Goal: Navigation & Orientation: Find specific page/section

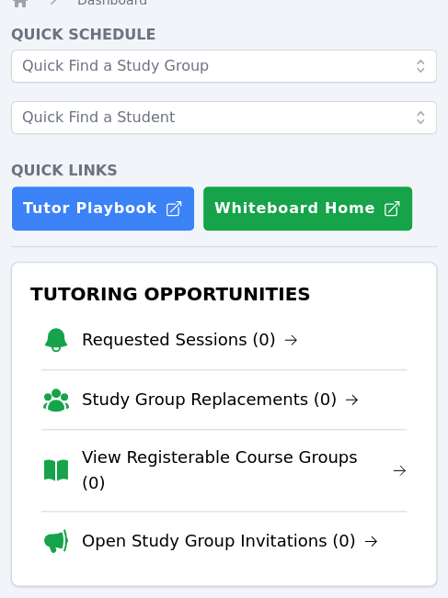
scroll to position [79, 0]
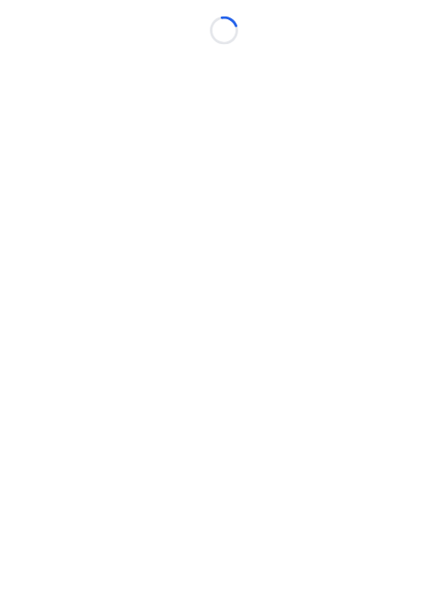
scroll to position [14, 0]
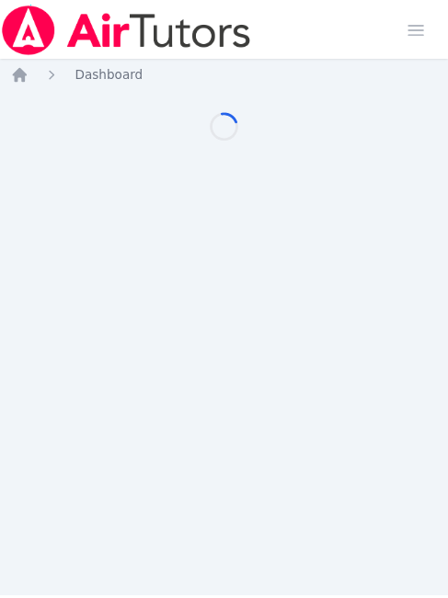
scroll to position [14, 7]
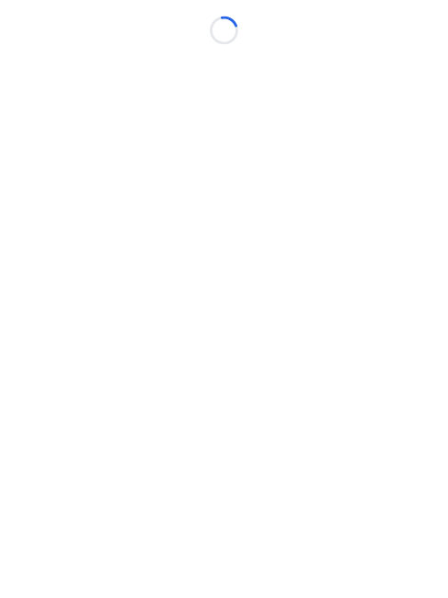
scroll to position [14, 7]
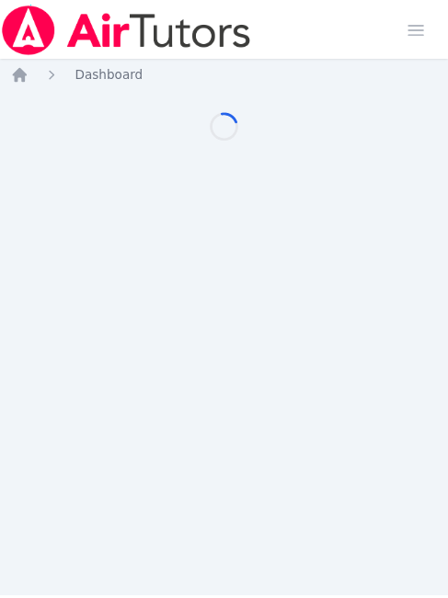
scroll to position [14, 7]
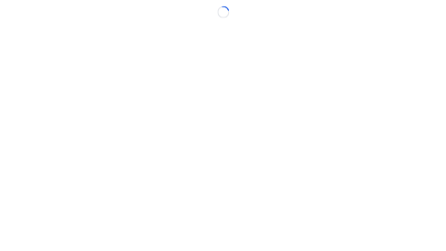
scroll to position [14, 7]
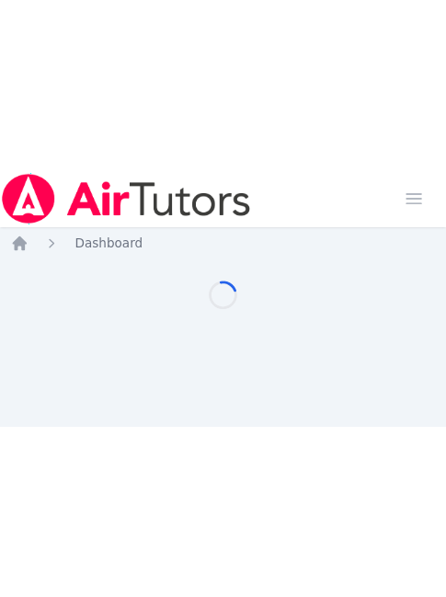
scroll to position [14, 7]
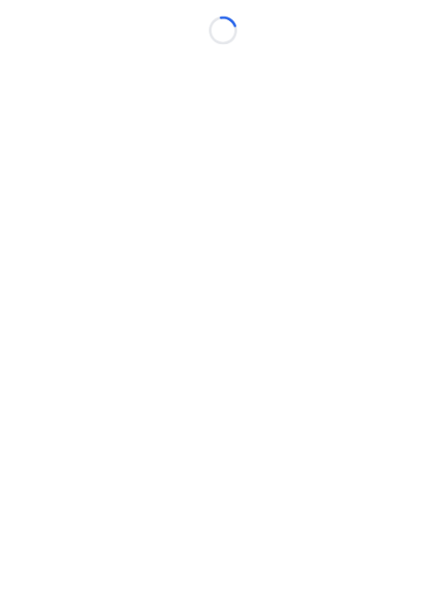
scroll to position [14, 7]
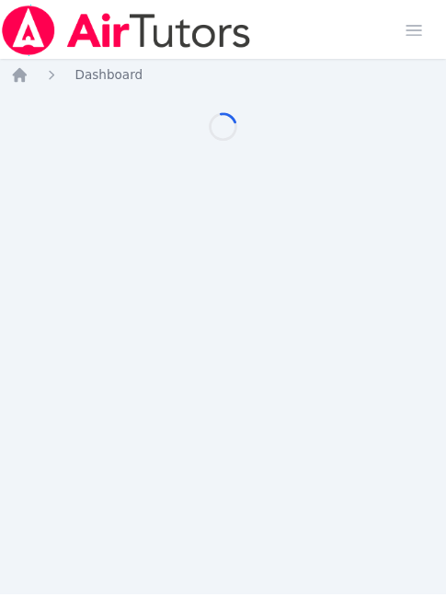
scroll to position [14, 7]
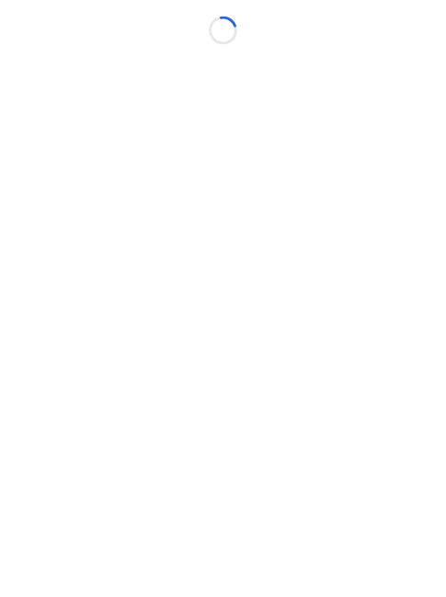
scroll to position [14, 7]
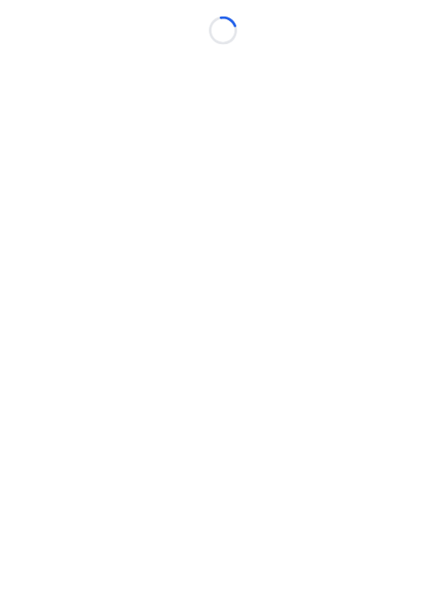
scroll to position [14, 7]
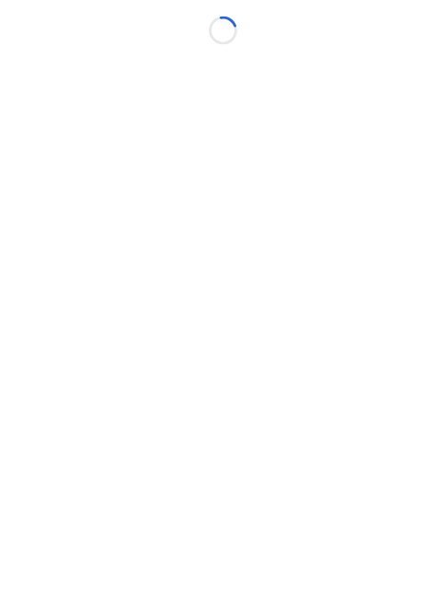
scroll to position [14, 7]
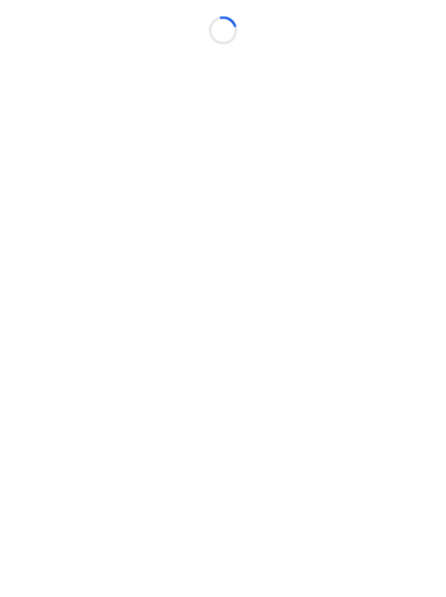
scroll to position [14, 7]
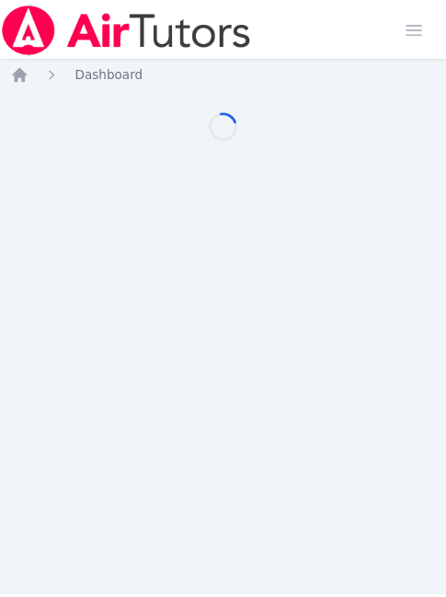
scroll to position [14, 7]
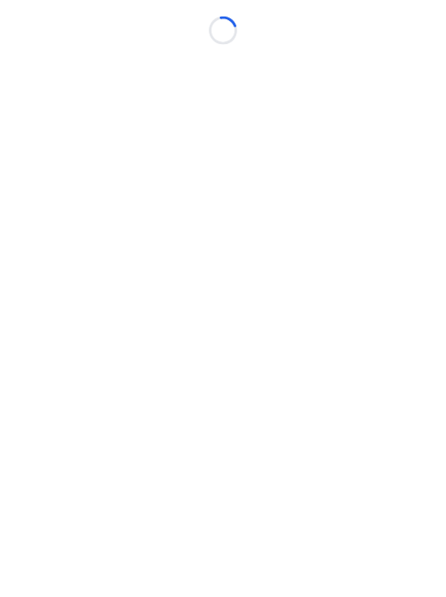
scroll to position [14, 7]
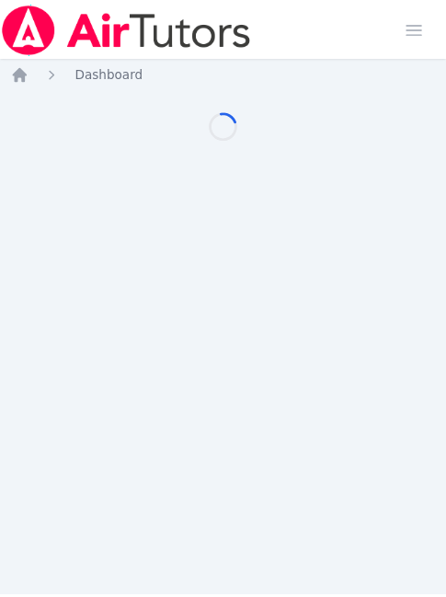
scroll to position [14, 7]
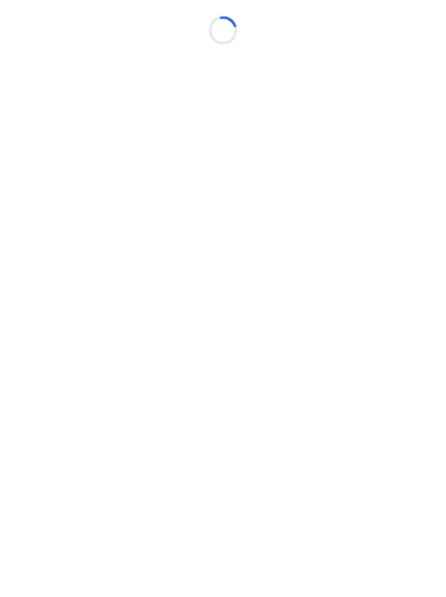
scroll to position [14, 0]
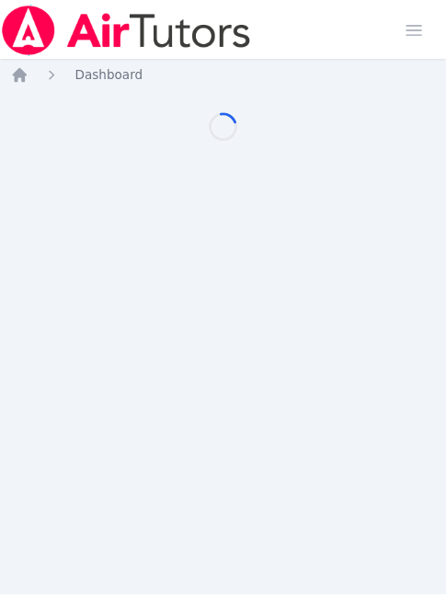
scroll to position [14, 7]
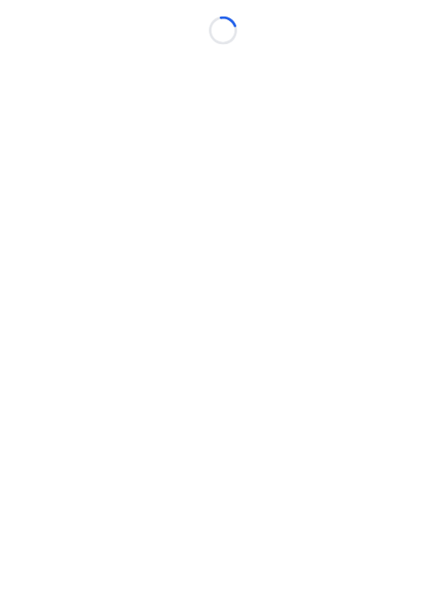
scroll to position [14, 7]
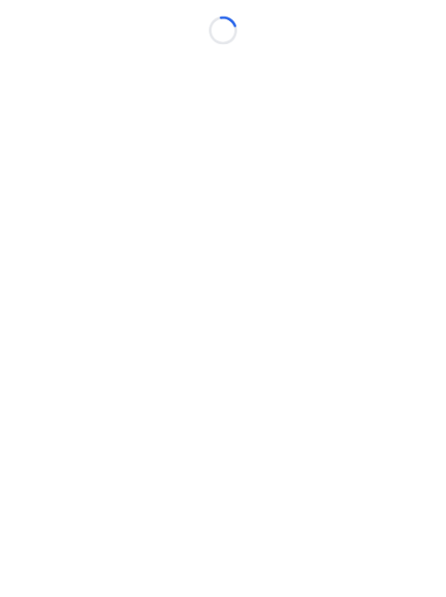
scroll to position [14, 7]
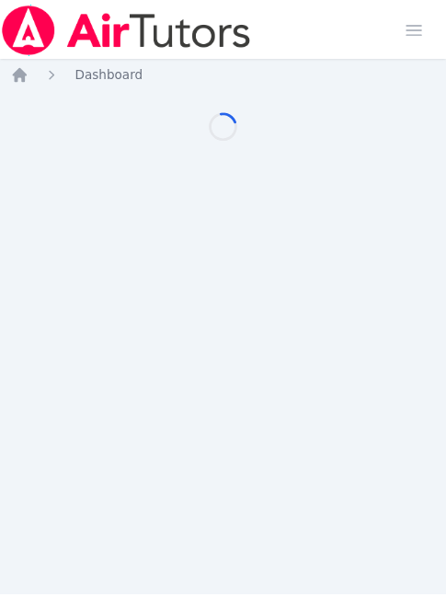
scroll to position [14, 7]
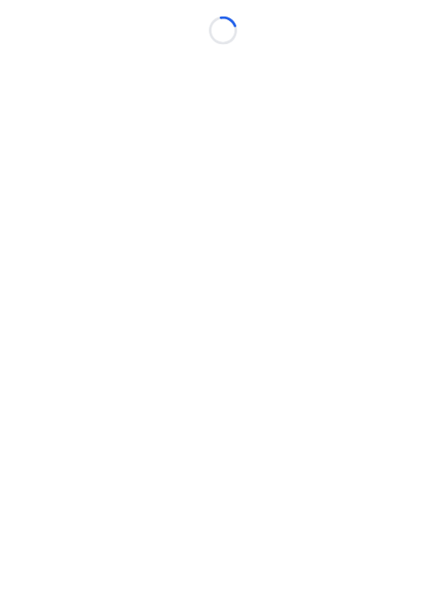
scroll to position [14, 7]
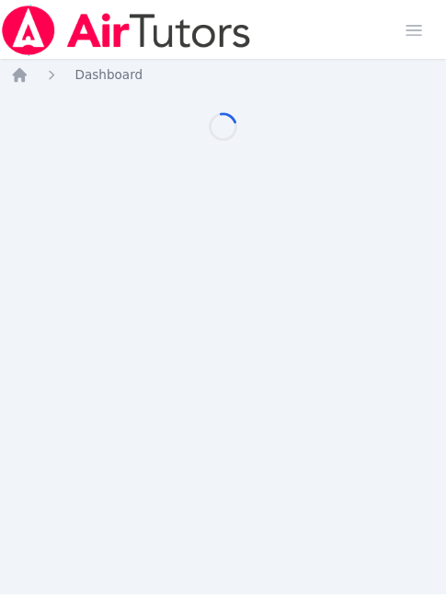
scroll to position [14, 7]
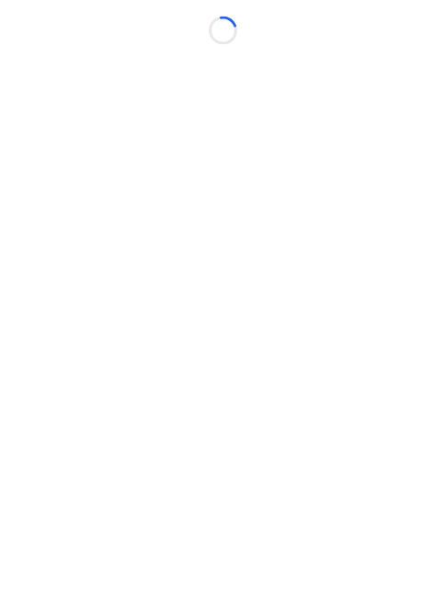
scroll to position [14, 7]
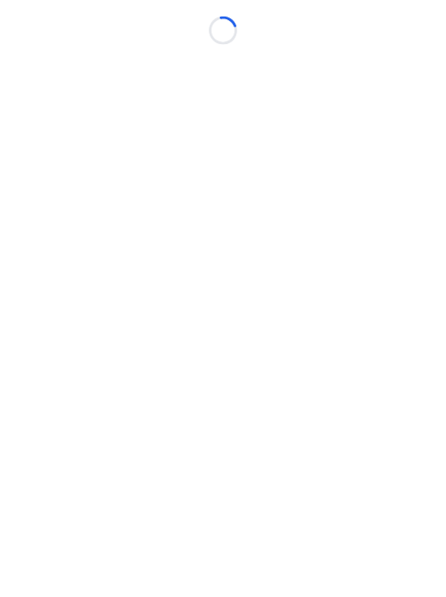
scroll to position [14, 7]
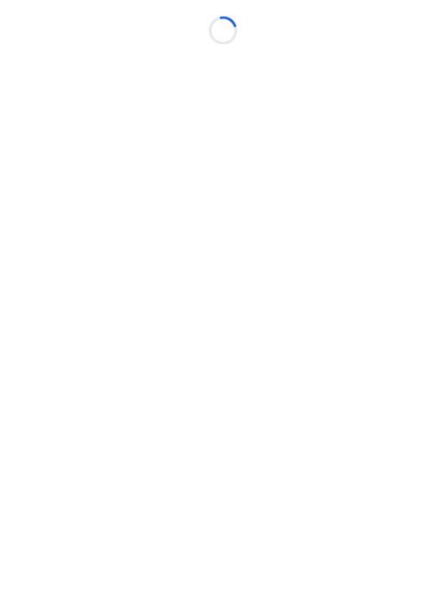
scroll to position [14, 7]
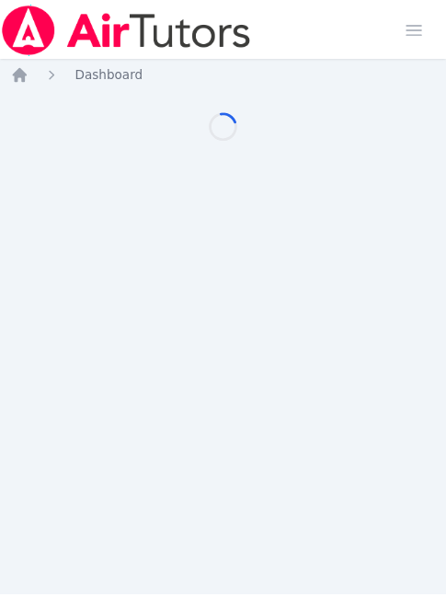
scroll to position [14, 7]
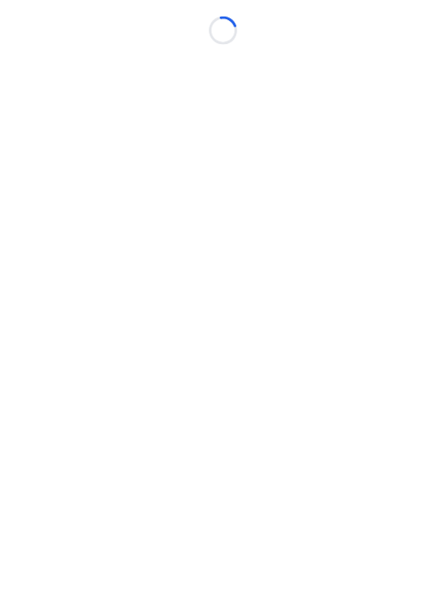
scroll to position [14, 7]
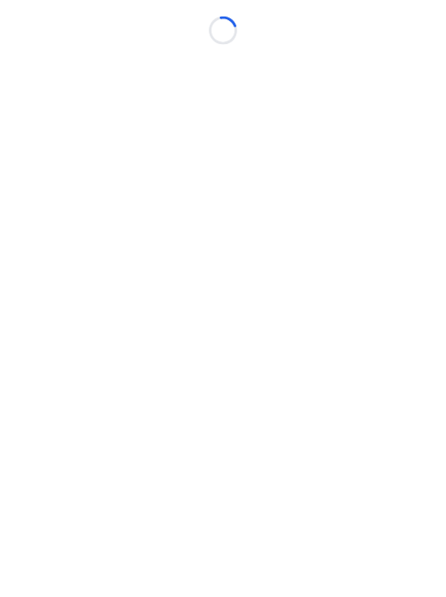
scroll to position [14, 0]
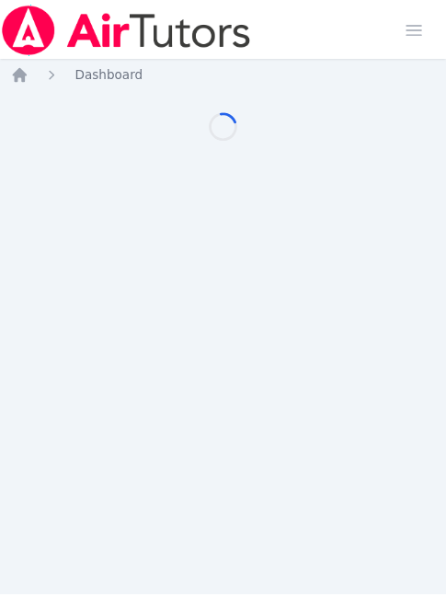
scroll to position [14, 7]
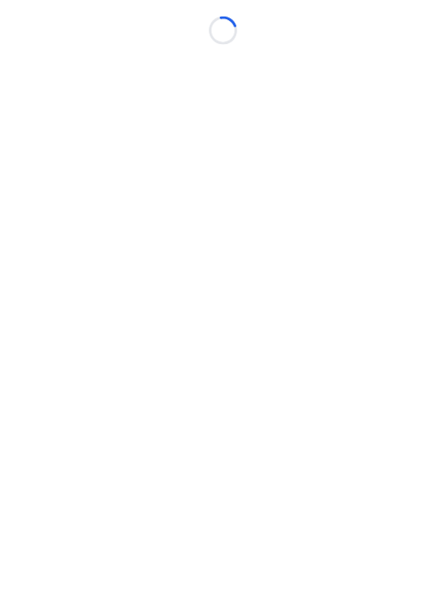
scroll to position [14, 7]
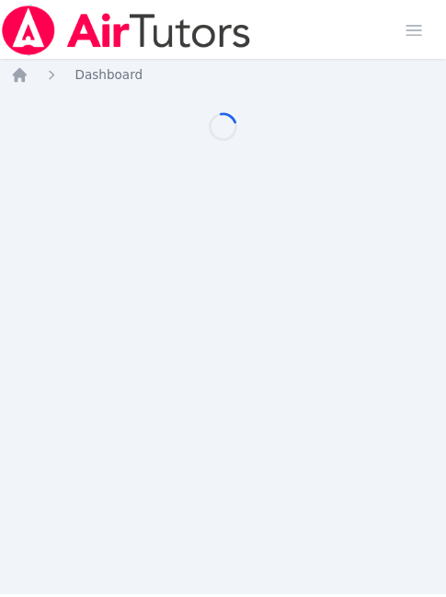
scroll to position [14, 7]
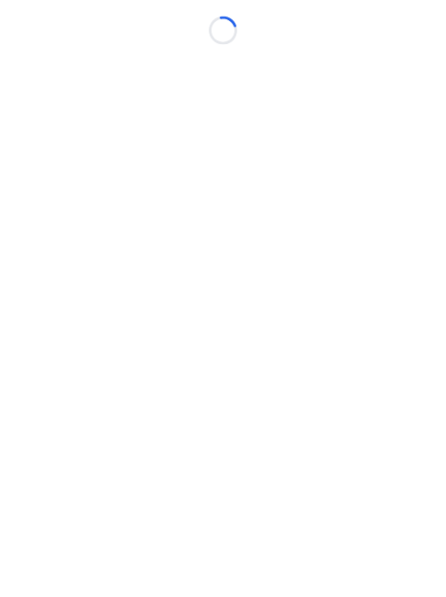
scroll to position [14, 7]
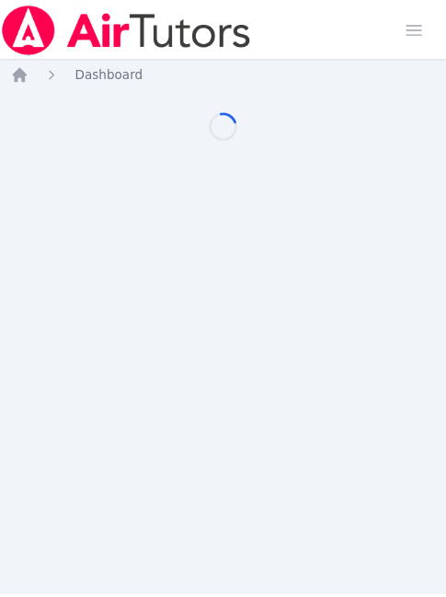
scroll to position [14, 7]
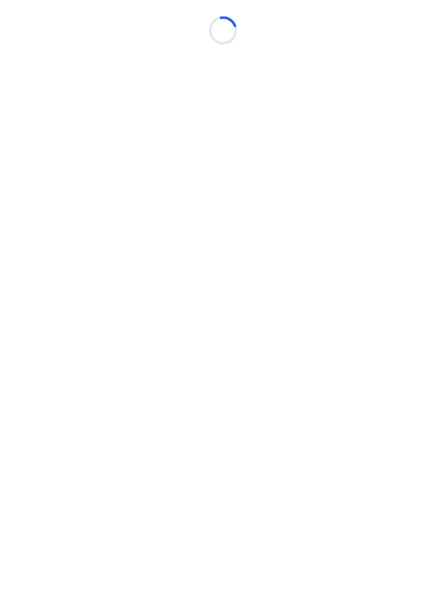
scroll to position [14, 7]
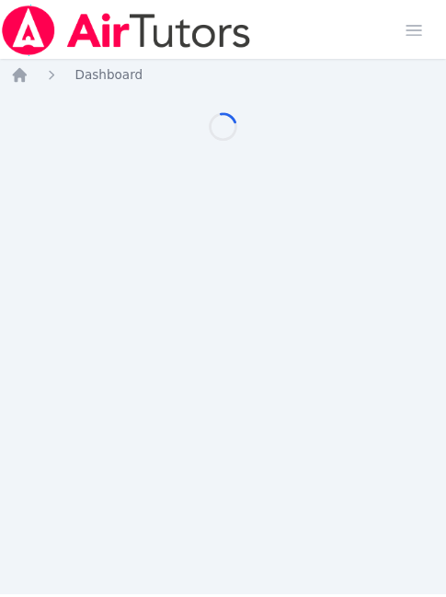
scroll to position [14, 7]
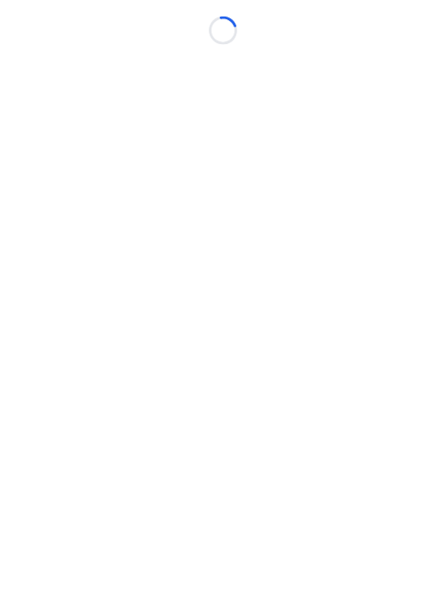
scroll to position [14, 7]
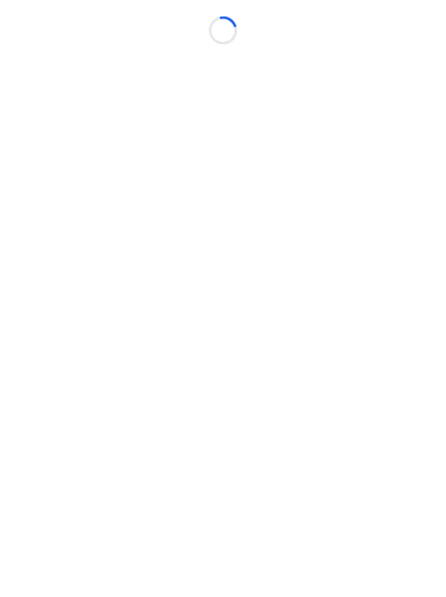
scroll to position [14, 0]
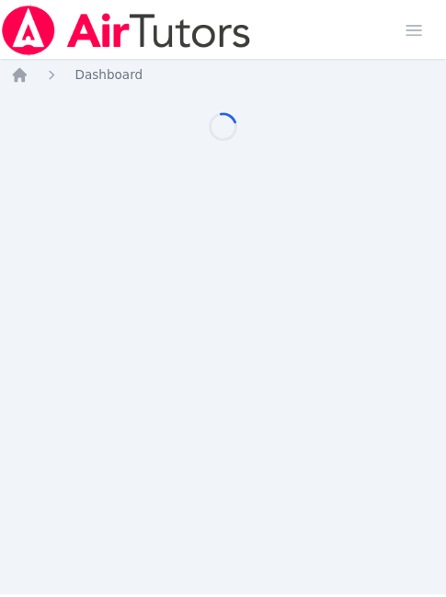
scroll to position [14, 7]
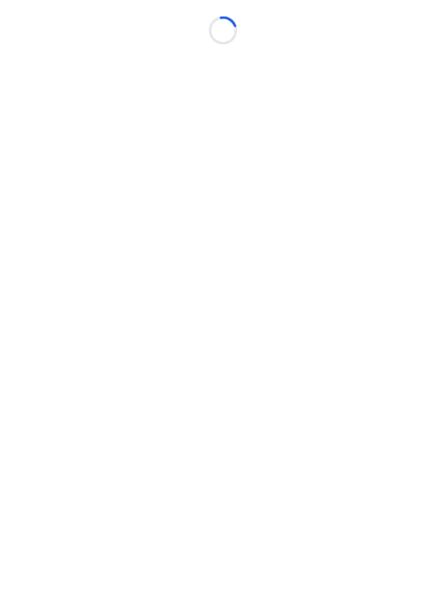
scroll to position [14, 7]
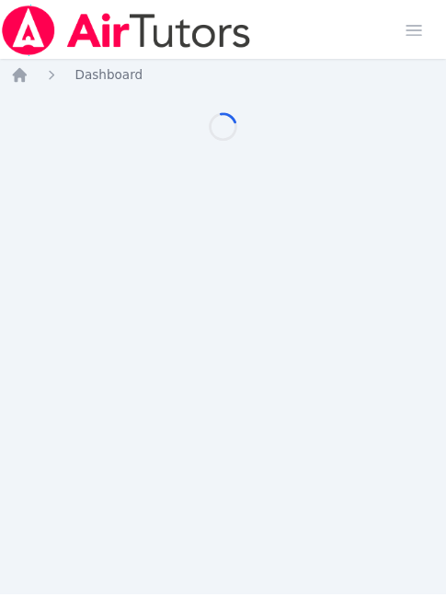
scroll to position [14, 7]
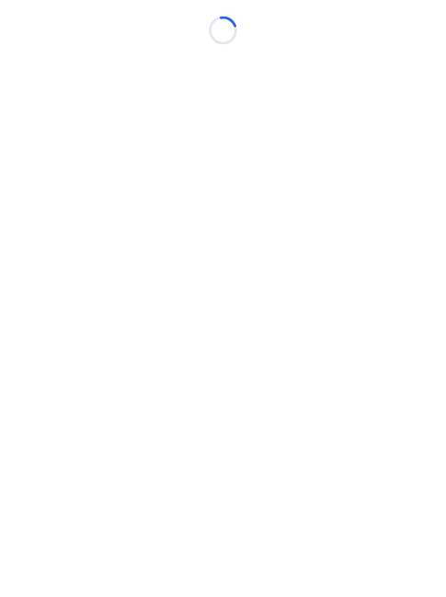
scroll to position [14, 7]
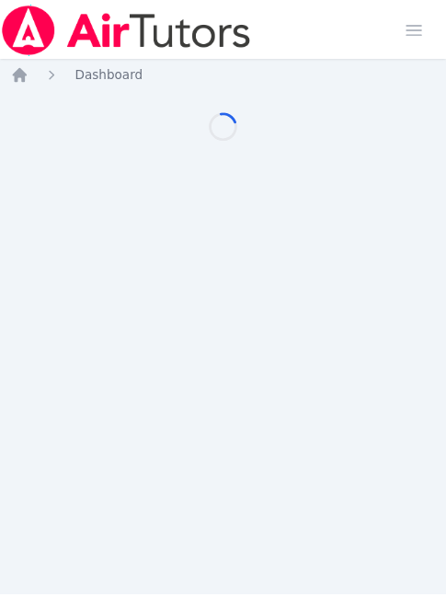
scroll to position [14, 7]
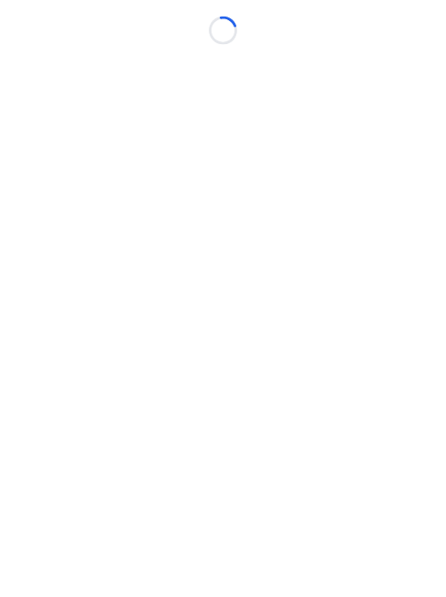
scroll to position [14, 7]
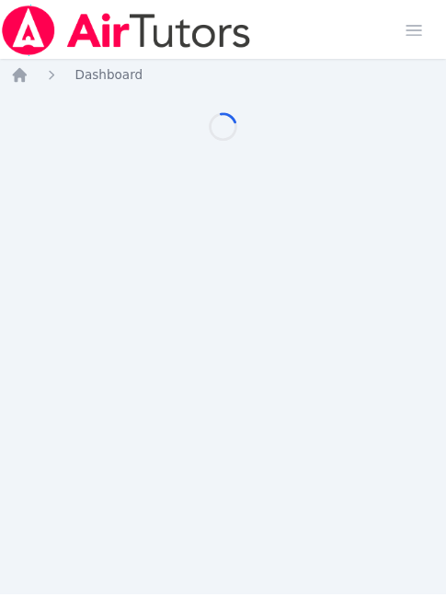
scroll to position [14, 7]
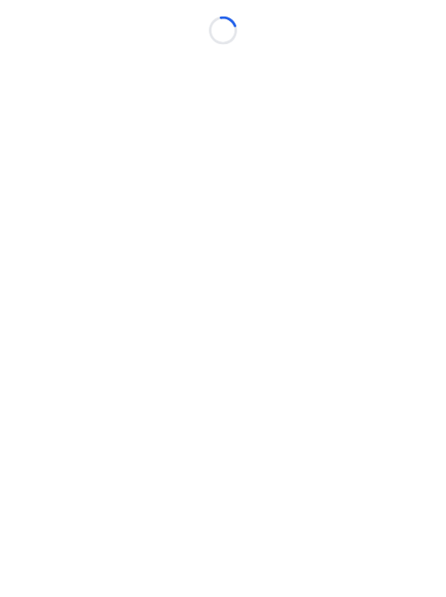
scroll to position [14, 7]
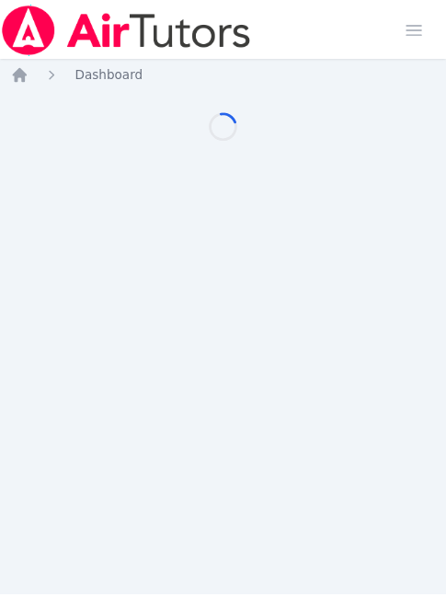
scroll to position [14, 7]
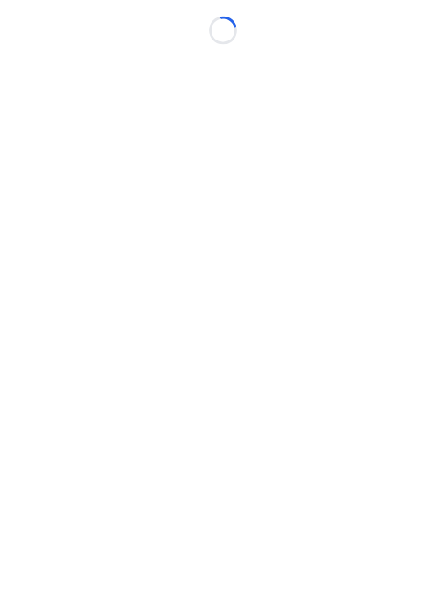
scroll to position [14, 7]
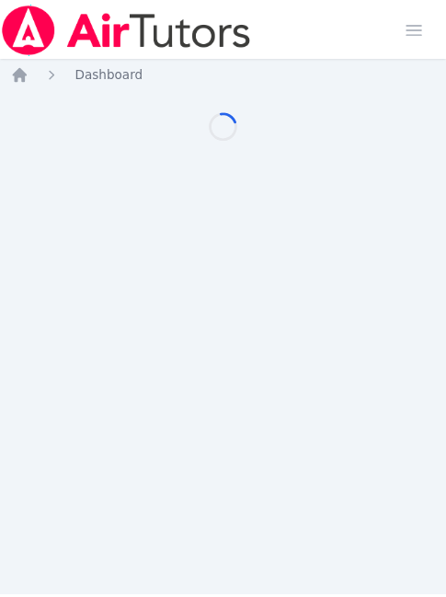
scroll to position [14, 7]
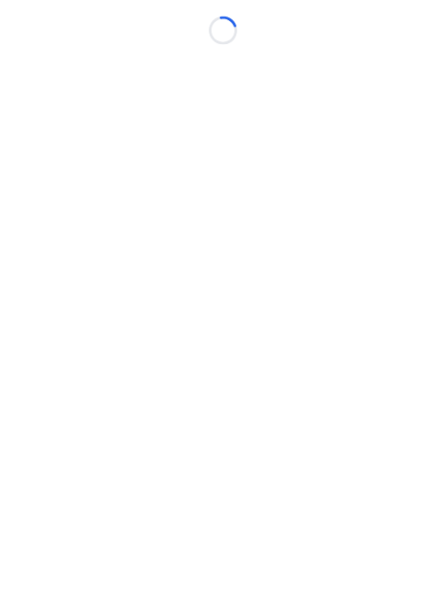
scroll to position [14, 7]
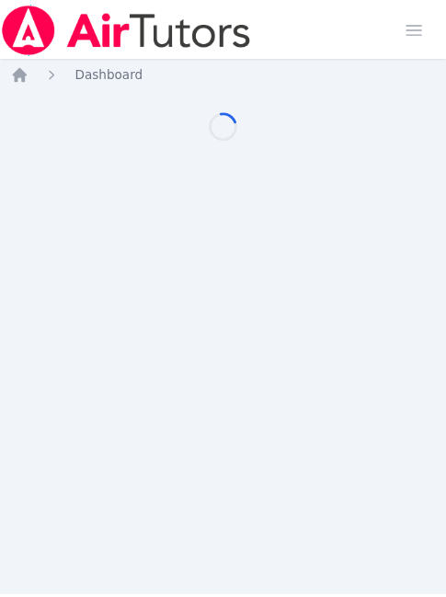
scroll to position [14, 7]
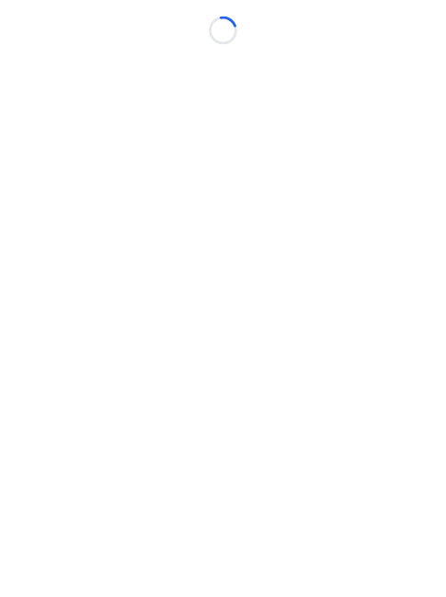
scroll to position [14, 0]
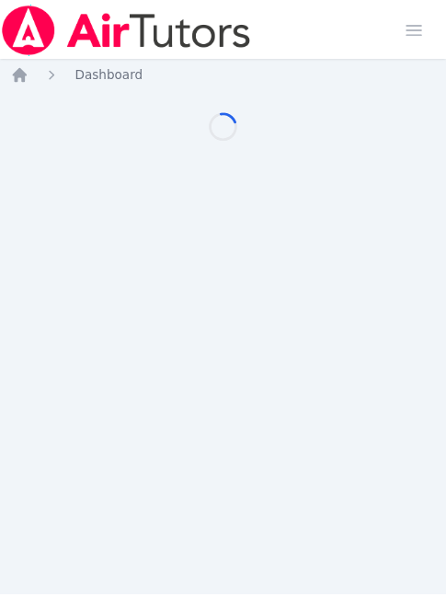
scroll to position [14, 7]
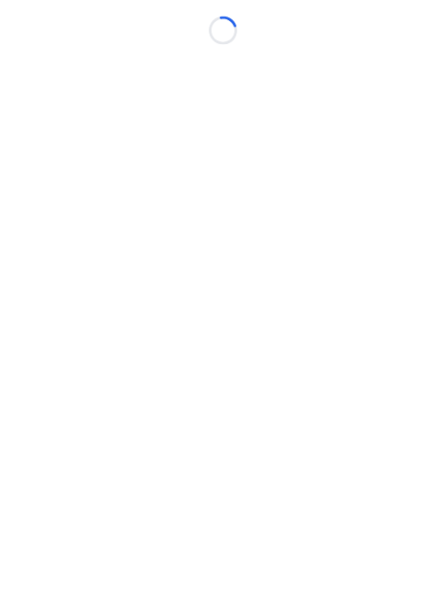
scroll to position [14, 7]
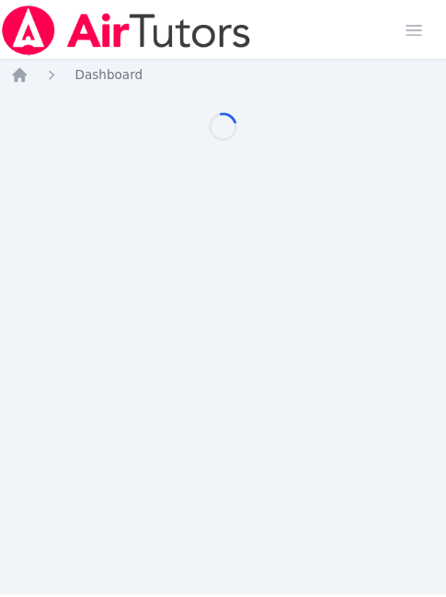
scroll to position [14, 7]
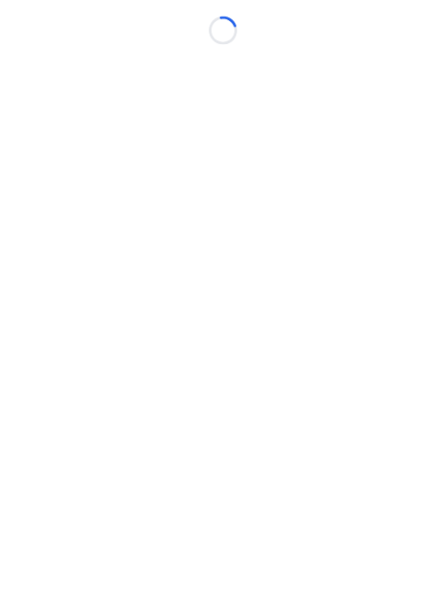
scroll to position [14, 7]
